Goal: Task Accomplishment & Management: Manage account settings

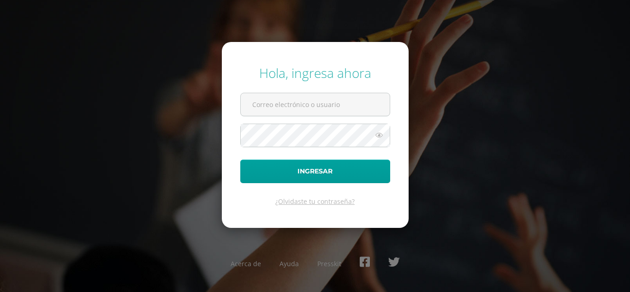
drag, startPoint x: 0, startPoint y: 0, endPoint x: 346, endPoint y: 54, distance: 350.2
click at [346, 54] on form "Hola, ingresa ahora Ingresar ¿Olvidaste tu contraseña?" at bounding box center [315, 134] width 187 height 185
click at [333, 104] on input "text" at bounding box center [315, 104] width 149 height 23
type input "[EMAIL_ADDRESS][DOMAIN_NAME]"
click at [240, 160] on button "Ingresar" at bounding box center [315, 172] width 150 height 24
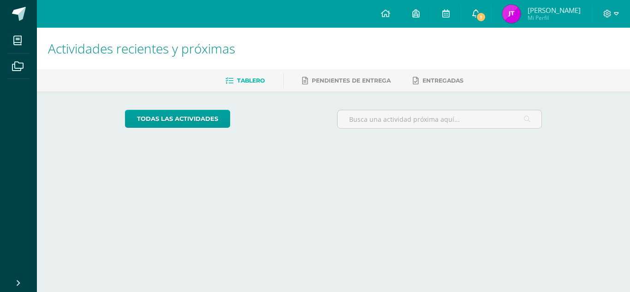
click at [477, 14] on span "1" at bounding box center [481, 17] width 10 height 10
